Goal: Information Seeking & Learning: Get advice/opinions

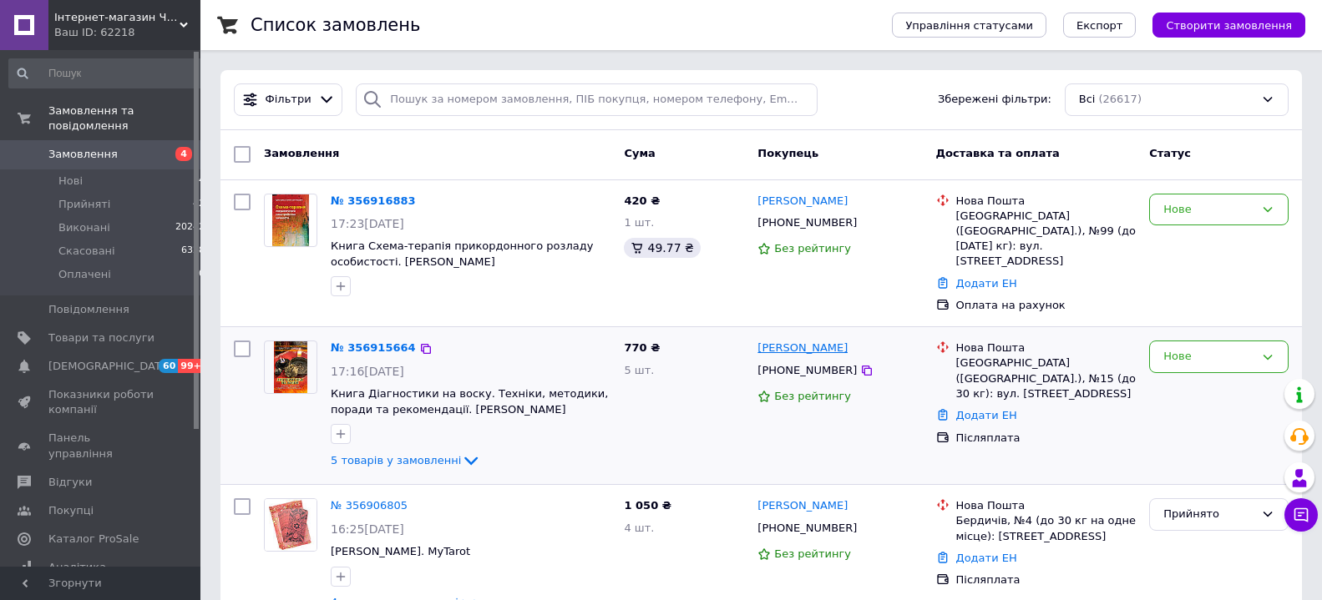
click at [793, 341] on link "[PERSON_NAME]" at bounding box center [802, 349] width 90 height 16
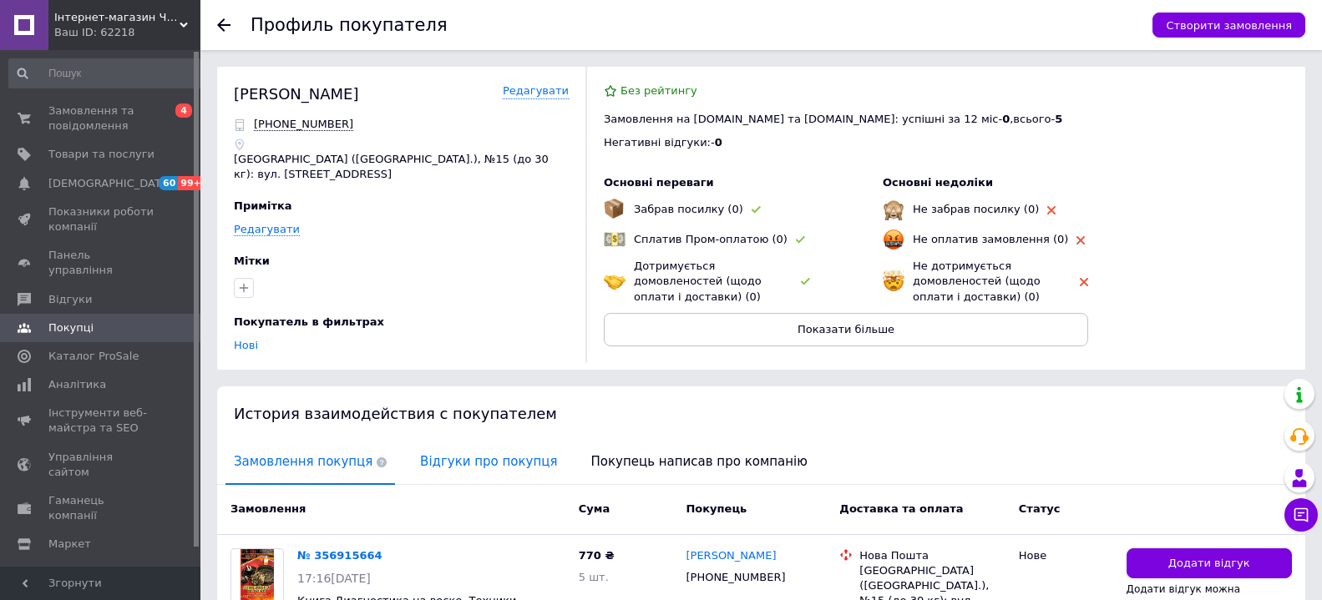
click at [453, 458] on span "Відгуки про покупця" at bounding box center [489, 462] width 154 height 43
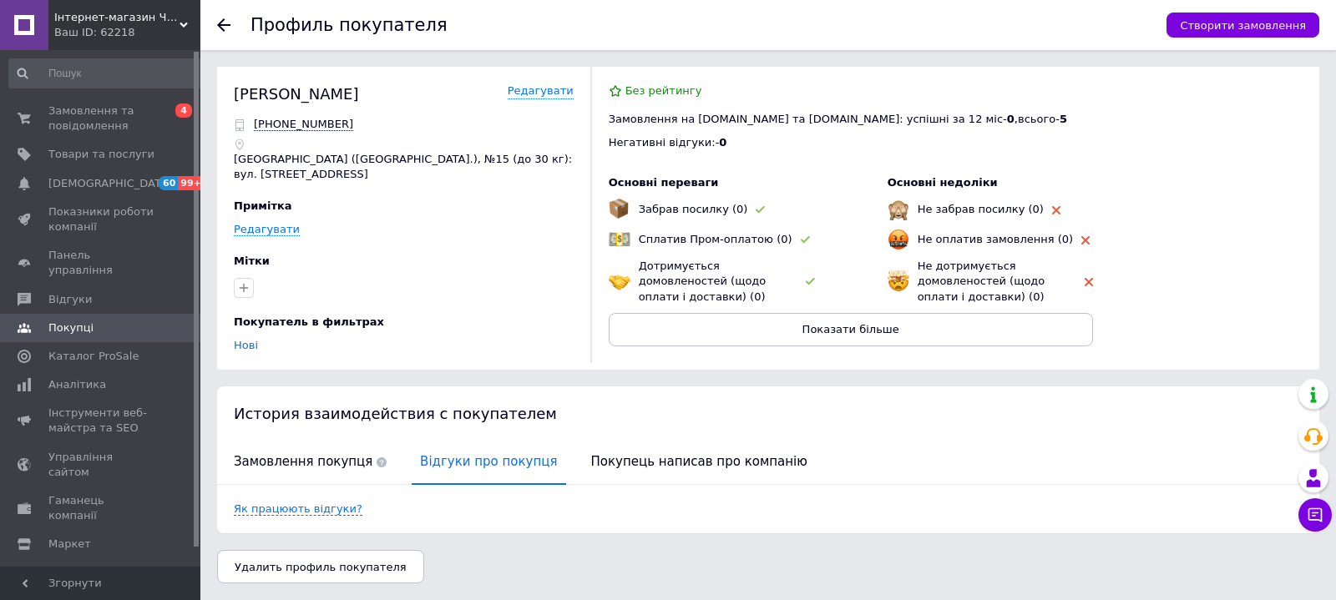
click at [217, 19] on icon at bounding box center [223, 24] width 13 height 13
